Goal: Complete application form: Complete application form

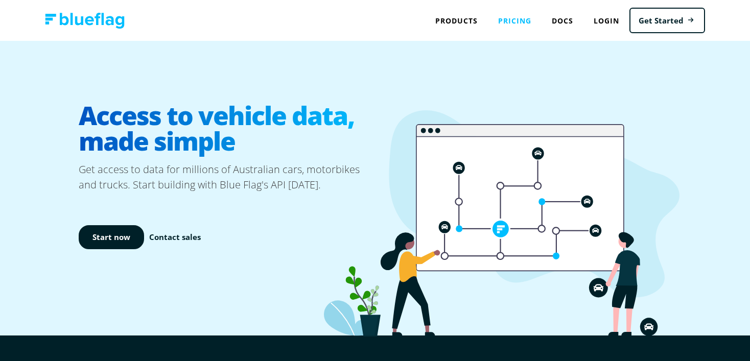
click at [510, 21] on link "Pricing" at bounding box center [515, 20] width 54 height 21
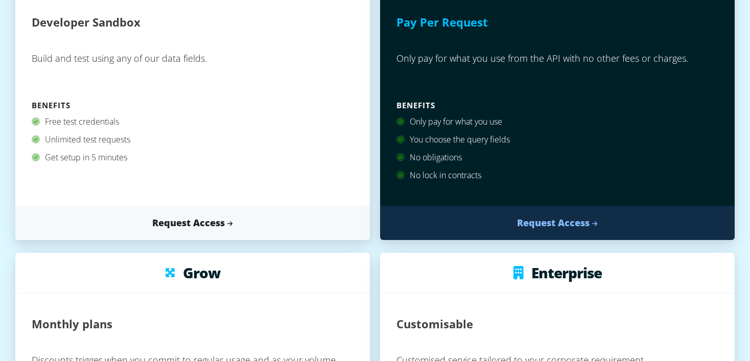
scroll to position [208, 0]
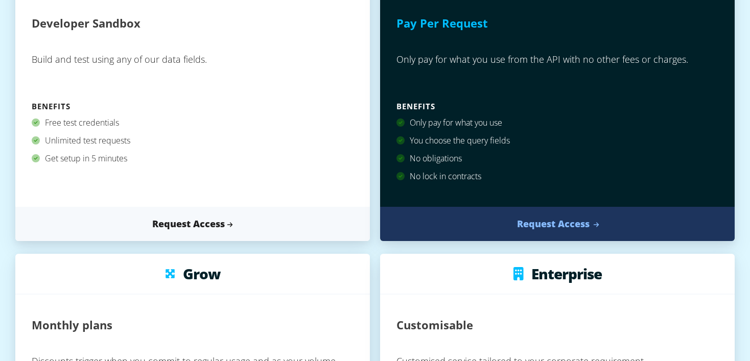
click at [555, 221] on link "Request Access" at bounding box center [557, 224] width 354 height 34
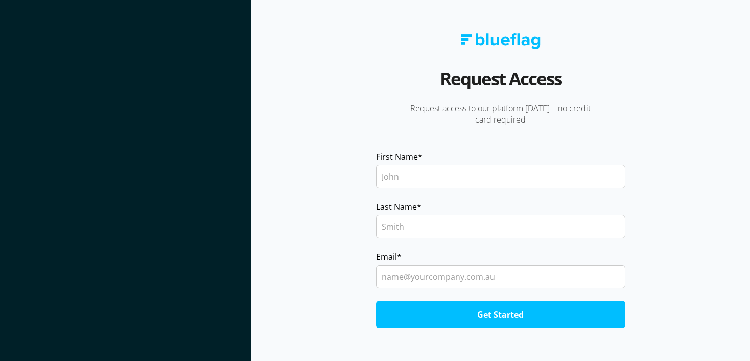
click at [421, 182] on input "First Name *" at bounding box center [500, 176] width 249 height 23
type input "[PERSON_NAME]"
type input "Solanki"
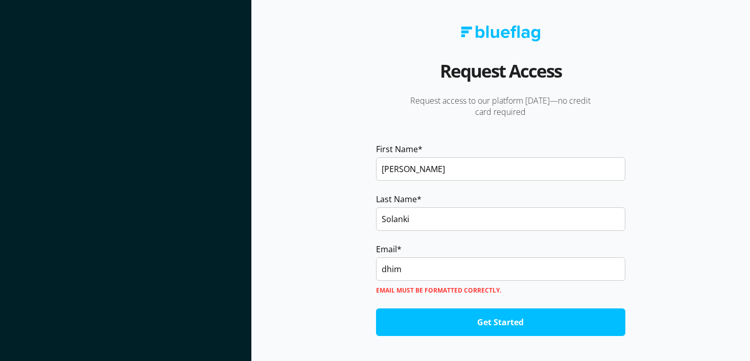
type input "[PERSON_NAME][EMAIL_ADDRESS][DOMAIN_NAME]"
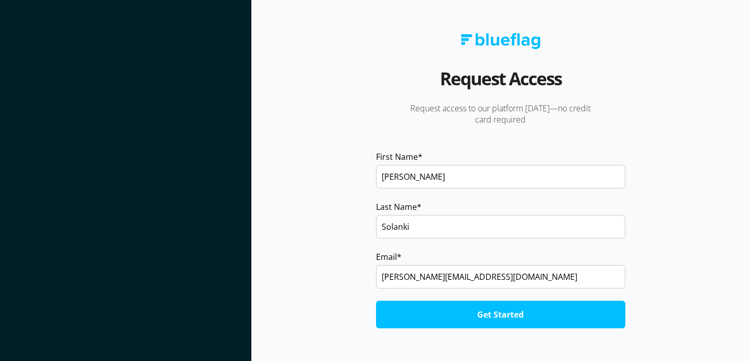
click at [434, 318] on input "Get Started" at bounding box center [500, 315] width 249 height 28
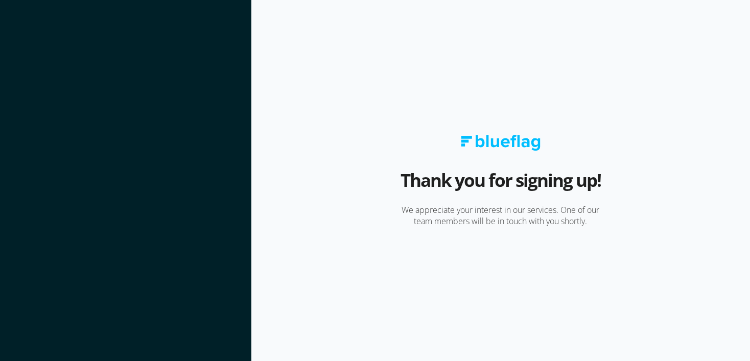
click at [484, 145] on img at bounding box center [501, 143] width 80 height 16
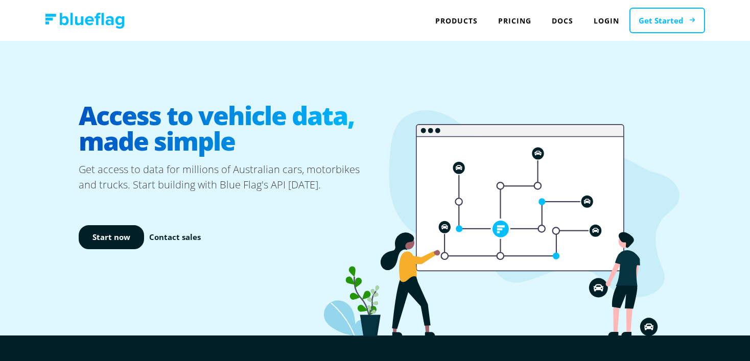
click at [642, 19] on link "Get Started" at bounding box center [667, 21] width 76 height 26
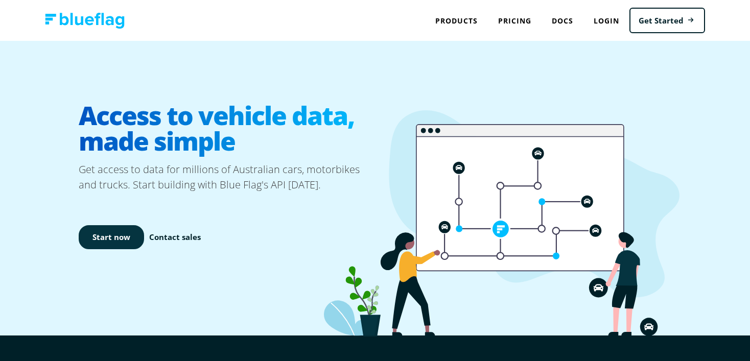
click at [109, 228] on link "Start now" at bounding box center [111, 237] width 65 height 24
click at [180, 237] on link "Contact sales" at bounding box center [175, 237] width 52 height 12
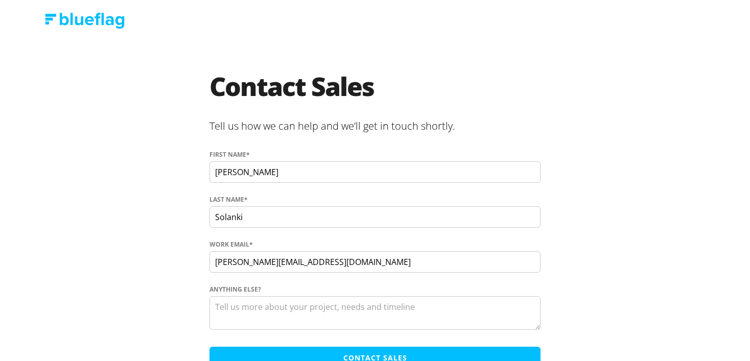
scroll to position [45, 0]
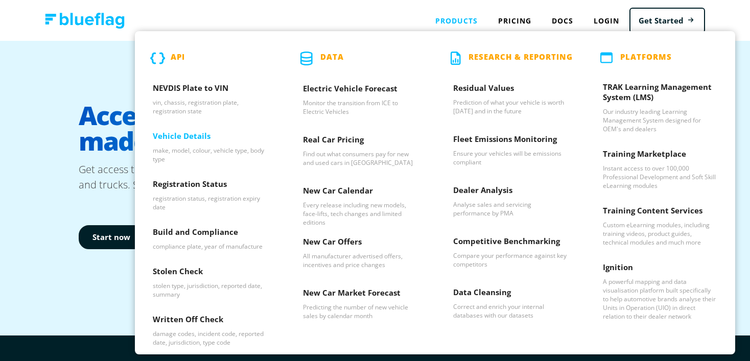
click at [187, 139] on h3 "Vehicle Details" at bounding box center [210, 138] width 114 height 15
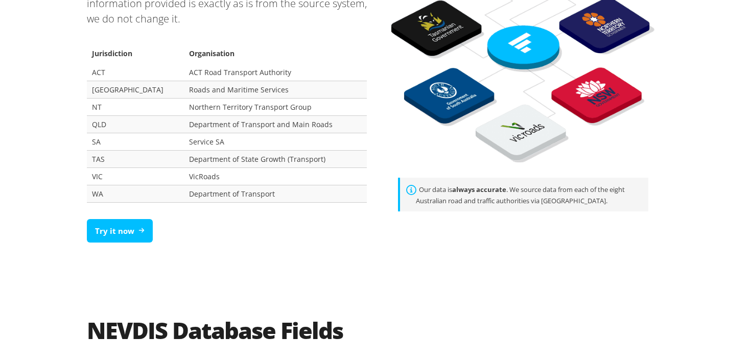
scroll to position [743, 0]
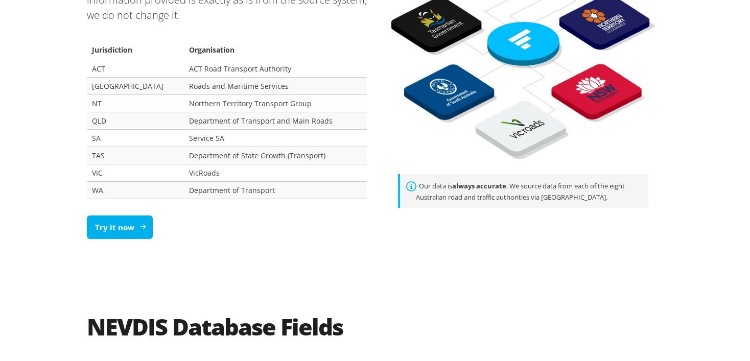
click at [141, 230] on link "Try it now" at bounding box center [120, 227] width 66 height 24
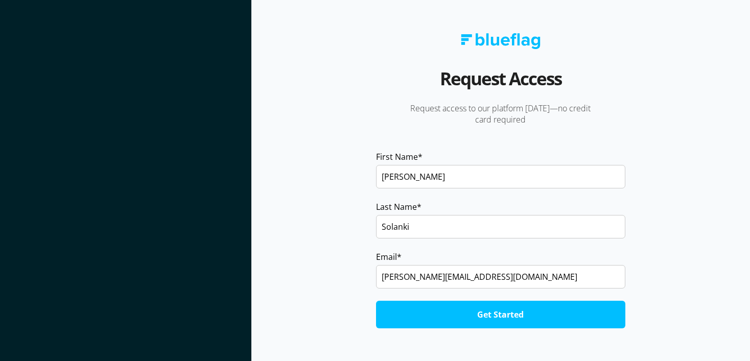
click at [473, 32] on section "Request Access Request access to our platform [DATE]—no credit card required Fi…" at bounding box center [500, 180] width 498 height 361
click at [477, 44] on img at bounding box center [501, 41] width 80 height 16
